Goal: Task Accomplishment & Management: Use online tool/utility

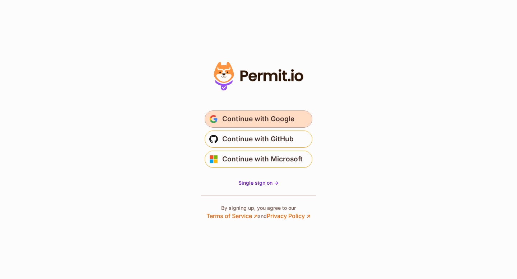
click at [255, 120] on span "Continue with Google" at bounding box center [258, 119] width 72 height 11
click at [241, 116] on span "Continue with Google" at bounding box center [258, 119] width 72 height 11
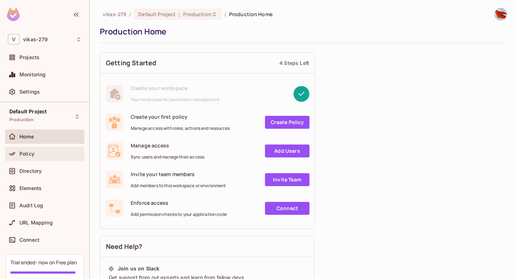
click at [36, 154] on div "Policy" at bounding box center [50, 154] width 62 height 6
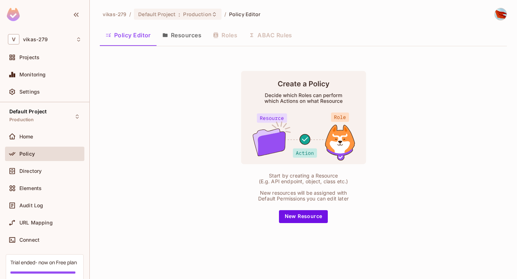
click at [228, 36] on div "Policy Editor Resources Roles ABAC Rules" at bounding box center [303, 35] width 407 height 18
click at [275, 35] on div "Policy Editor Resources Roles ABAC Rules" at bounding box center [303, 35] width 407 height 18
